Goal: Task Accomplishment & Management: Use online tool/utility

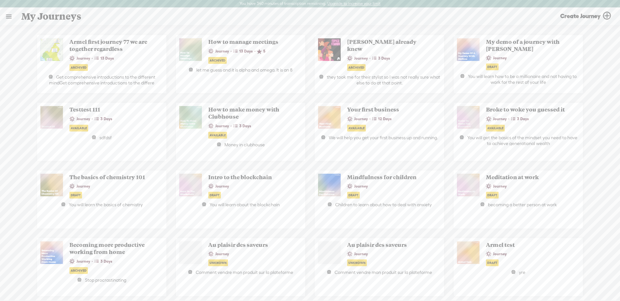
click at [3, 17] on link at bounding box center [8, 16] width 17 height 17
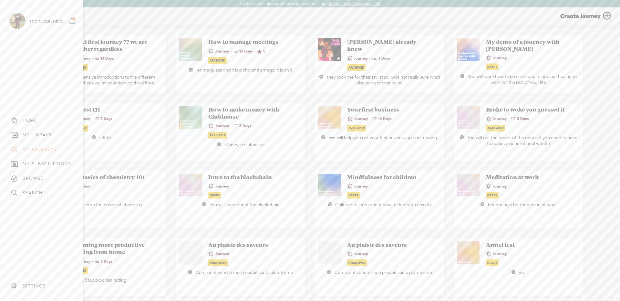
drag, startPoint x: 44, startPoint y: 132, endPoint x: 69, endPoint y: 131, distance: 25.2
click at [44, 132] on div "MY LIBRARY" at bounding box center [38, 134] width 30 height 5
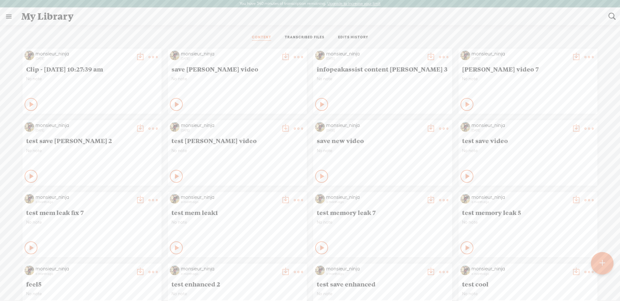
click at [309, 39] on link "TRANSCRIBED FILES" at bounding box center [305, 38] width 40 height 6
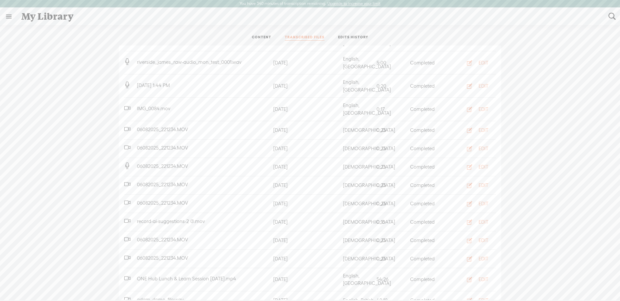
scroll to position [181, 0]
click at [478, 276] on div "EDIT" at bounding box center [483, 279] width 10 height 6
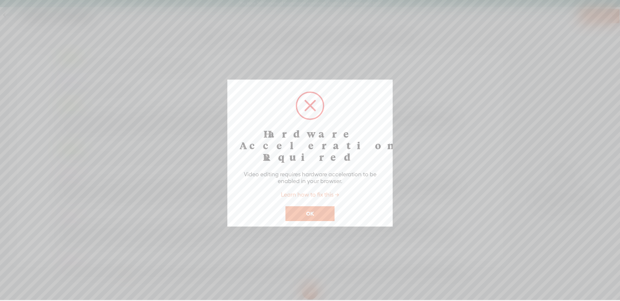
click at [312, 207] on button "OK" at bounding box center [309, 214] width 49 height 15
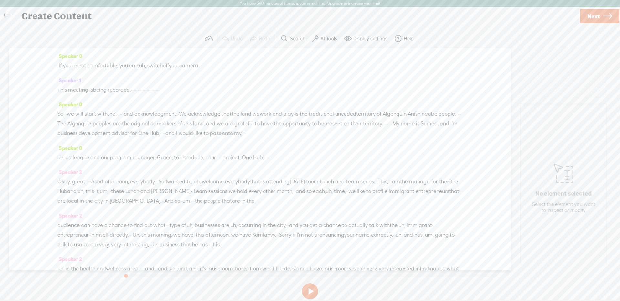
click at [325, 37] on label "AI Tools" at bounding box center [328, 38] width 17 height 6
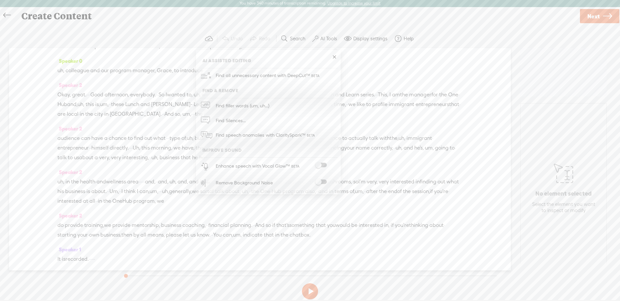
scroll to position [89, 0]
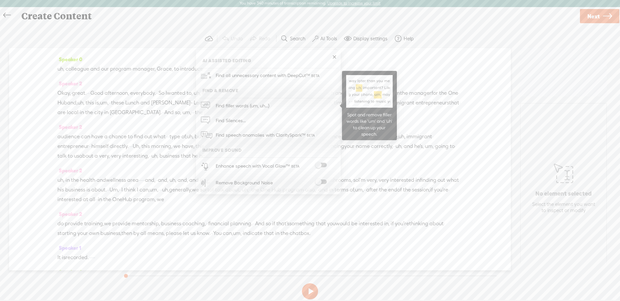
click at [281, 107] on link "Find filler words (um, uh...)" at bounding box center [268, 105] width 138 height 15
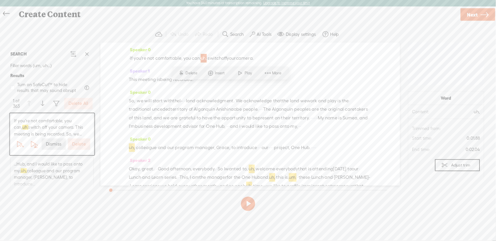
scroll to position [0, 0]
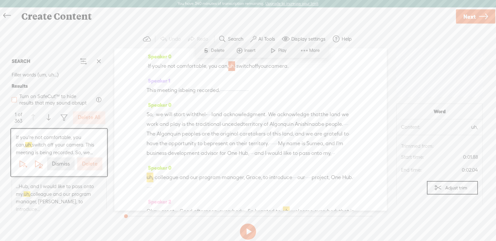
click at [15, 100] on span at bounding box center [14, 99] width 5 height 5
click at [15, 100] on input "Turn on SafeCut™ to hide results that may sound abrupt" at bounding box center [14, 99] width 5 height 5
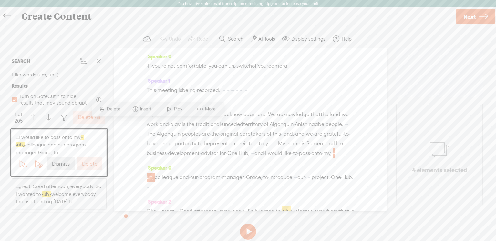
scroll to position [90, 0]
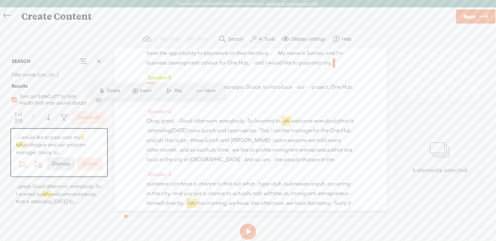
click at [216, 136] on span "Lunch" at bounding box center [209, 131] width 14 height 10
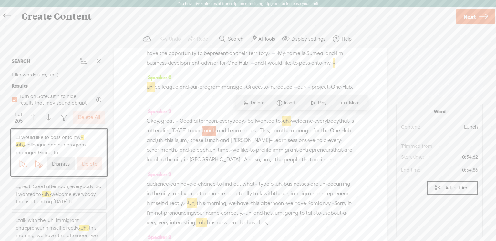
click at [147, 25] on div "Continue without editing Transcribe and edit Language used in audio: English, U…" at bounding box center [247, 153] width 483 height 256
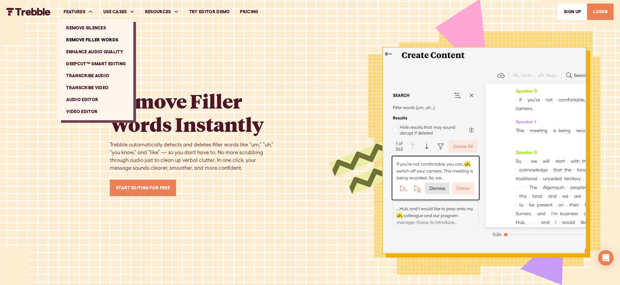
click at [93, 61] on link "DeepCut™ Smart Editing" at bounding box center [96, 64] width 70 height 12
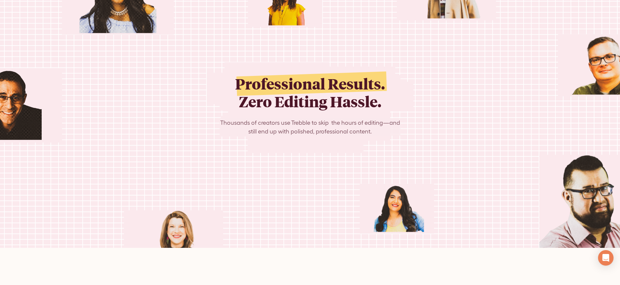
scroll to position [2969, 0]
